Goal: Task Accomplishment & Management: Manage account settings

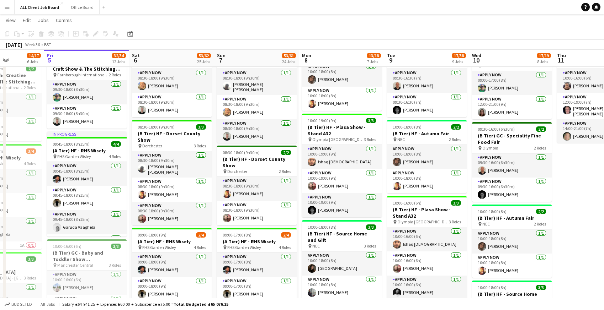
scroll to position [0, 294]
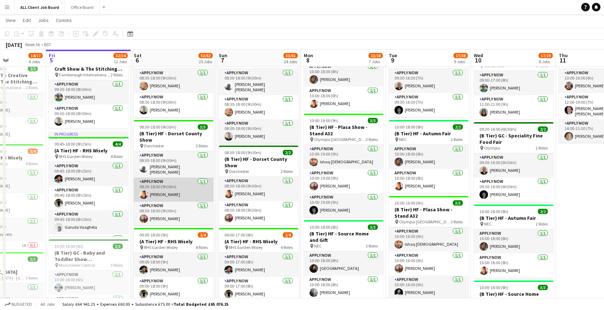
click at [158, 191] on app-card-role "APPLY NOW [DATE] 08:30-18:00 (9h30m) [PERSON_NAME]" at bounding box center [174, 190] width 80 height 24
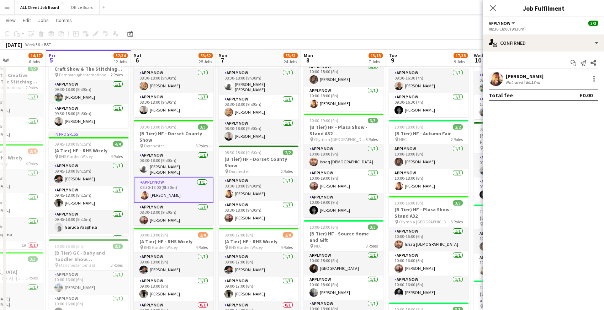
click at [520, 82] on div "Not rated" at bounding box center [515, 82] width 18 height 5
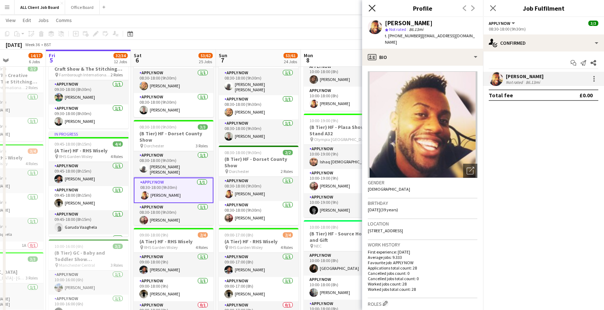
click at [375, 6] on icon "Close pop-in" at bounding box center [371, 8] width 7 height 7
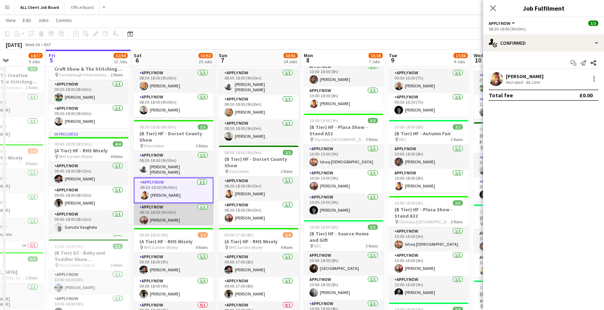
click at [165, 222] on app-card-role "APPLY NOW [DATE] 08:30-18:00 (9h30m) [PERSON_NAME]" at bounding box center [174, 215] width 80 height 24
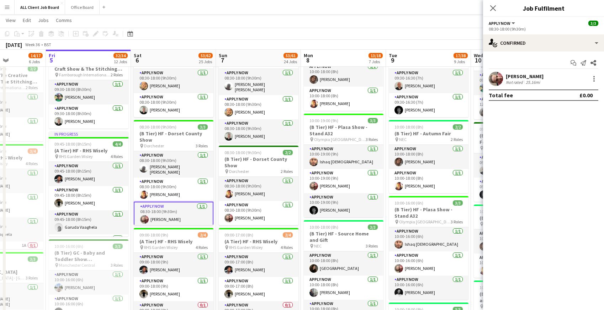
click at [530, 82] on div "25.16mi" at bounding box center [532, 82] width 17 height 5
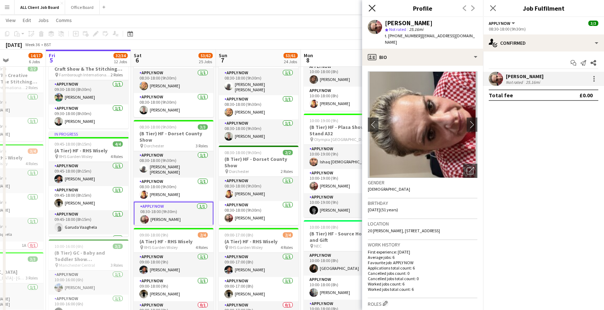
click at [373, 9] on icon at bounding box center [371, 8] width 7 height 7
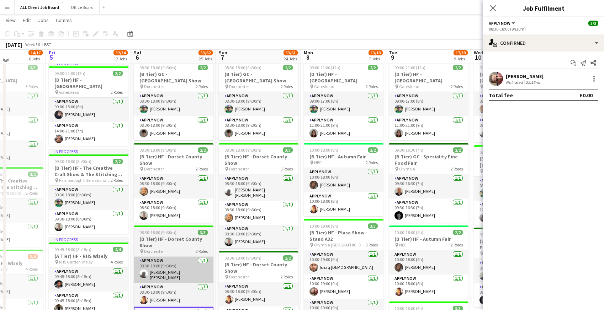
scroll to position [294, 0]
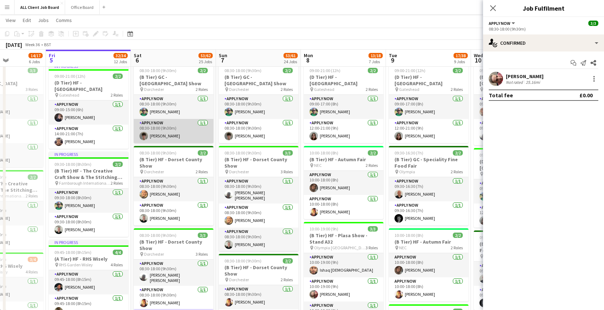
click at [162, 129] on app-card-role "APPLY NOW [DATE] 08:30-18:00 (9h30m) [PERSON_NAME]" at bounding box center [174, 131] width 80 height 24
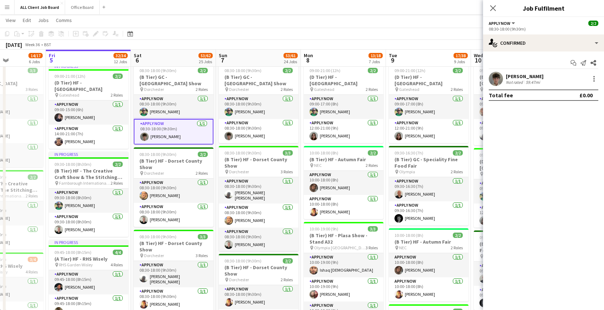
click at [535, 76] on div "[PERSON_NAME]" at bounding box center [525, 76] width 38 height 6
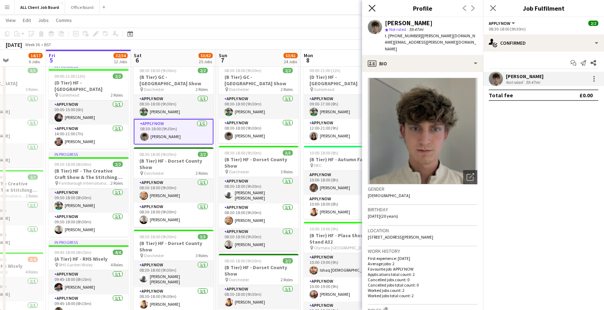
click at [372, 7] on icon "Close pop-in" at bounding box center [371, 8] width 7 height 7
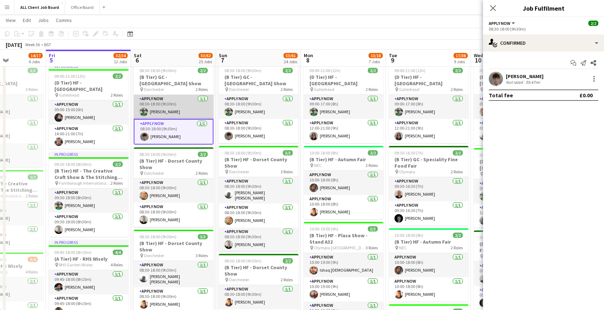
click at [162, 105] on app-card-role "APPLY NOW [DATE] 08:30-18:00 (9h30m) [PERSON_NAME]" at bounding box center [174, 107] width 80 height 24
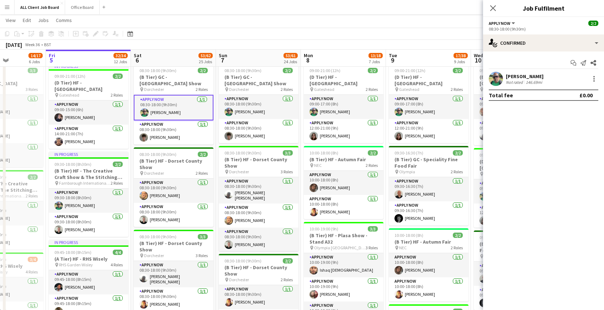
click at [519, 82] on div "Not rated" at bounding box center [515, 82] width 18 height 5
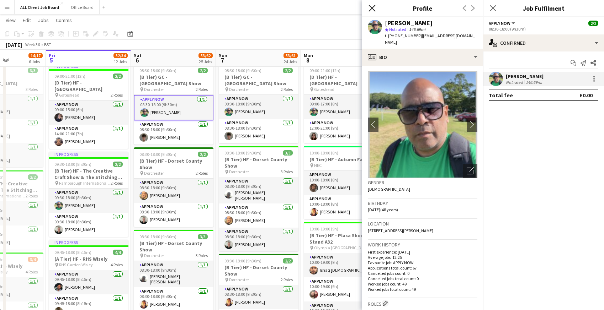
click at [372, 7] on icon at bounding box center [371, 8] width 7 height 7
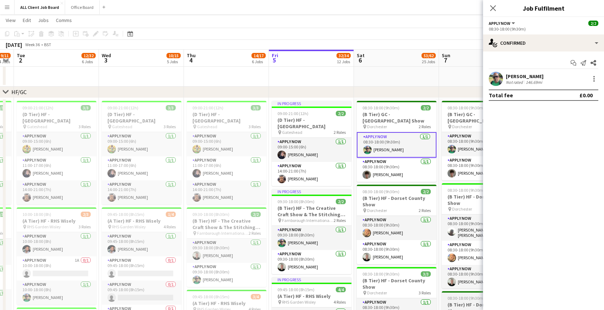
scroll to position [0, 190]
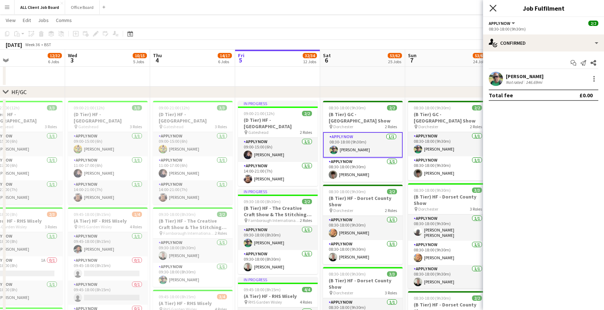
click at [493, 9] on icon "Close pop-in" at bounding box center [492, 8] width 7 height 7
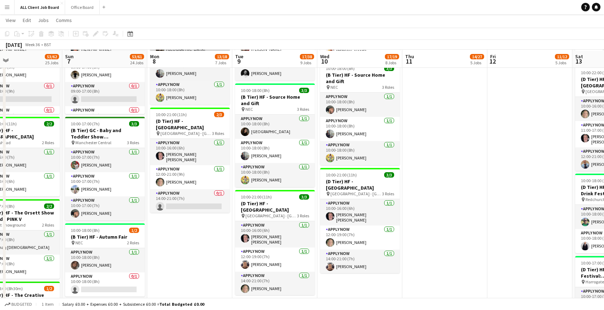
scroll to position [622, 0]
